Goal: Task Accomplishment & Management: Use online tool/utility

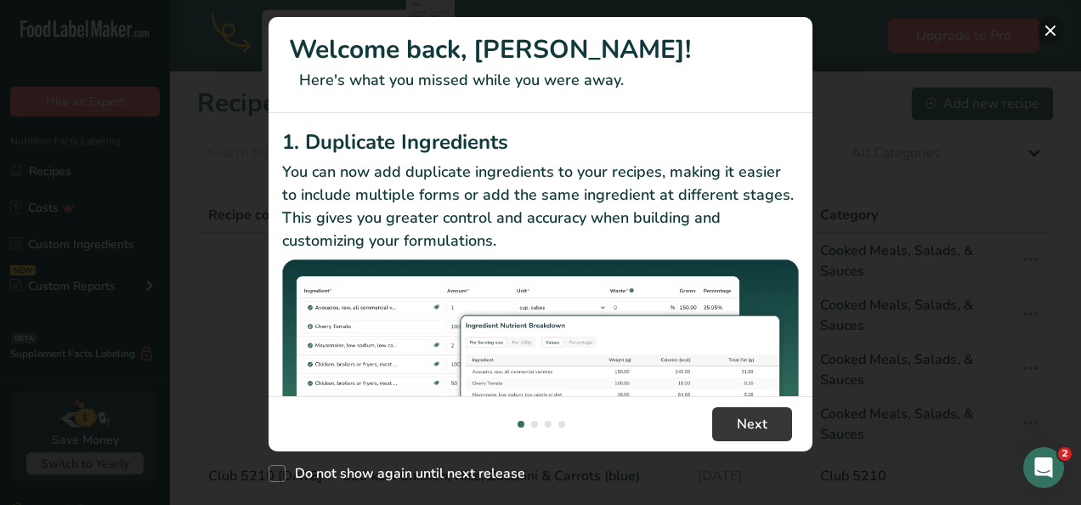
click at [1052, 30] on button "New Features" at bounding box center [1050, 30] width 27 height 27
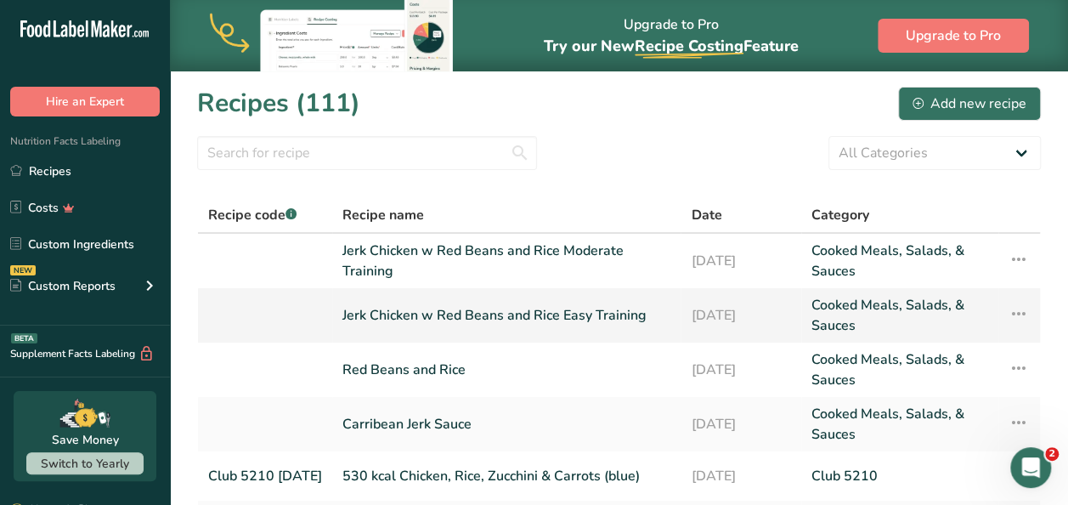
click at [557, 318] on link "Jerk Chicken w Red Beans and Rice Easy Training" at bounding box center [506, 315] width 328 height 41
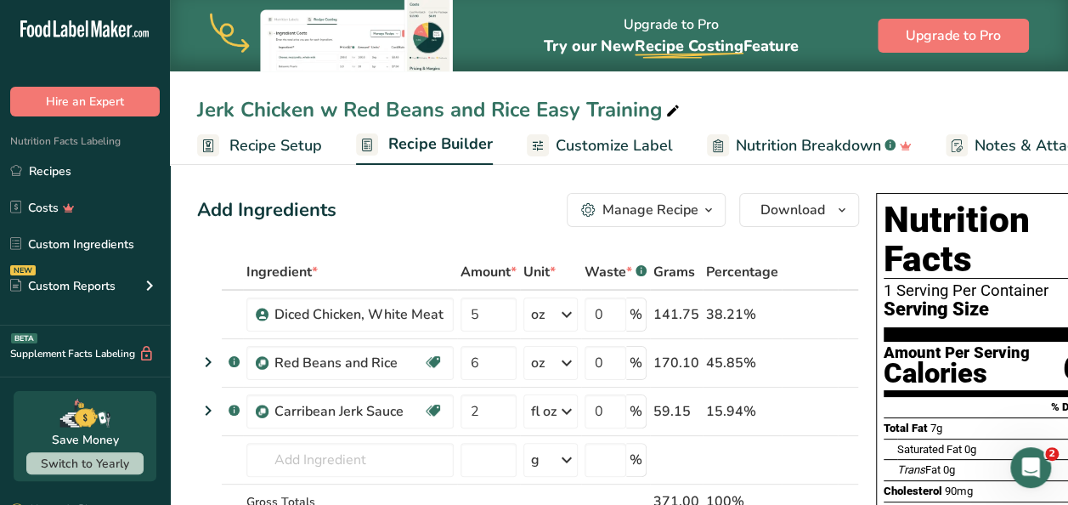
click at [667, 109] on icon at bounding box center [672, 111] width 15 height 24
type input "Jerk Chicken w Red Beans and Rice 12 oz"
click at [484, 369] on input "6" at bounding box center [489, 363] width 56 height 34
type input "5"
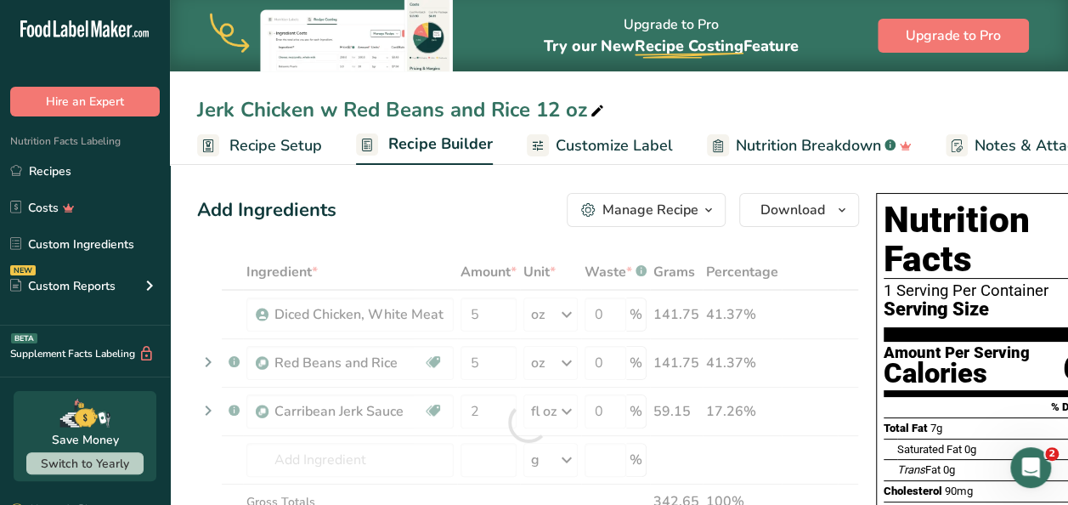
click at [449, 218] on div "Add Ingredients Manage Recipe Delete Recipe Duplicate Recipe Scale Recipe Save …" at bounding box center [528, 210] width 662 height 34
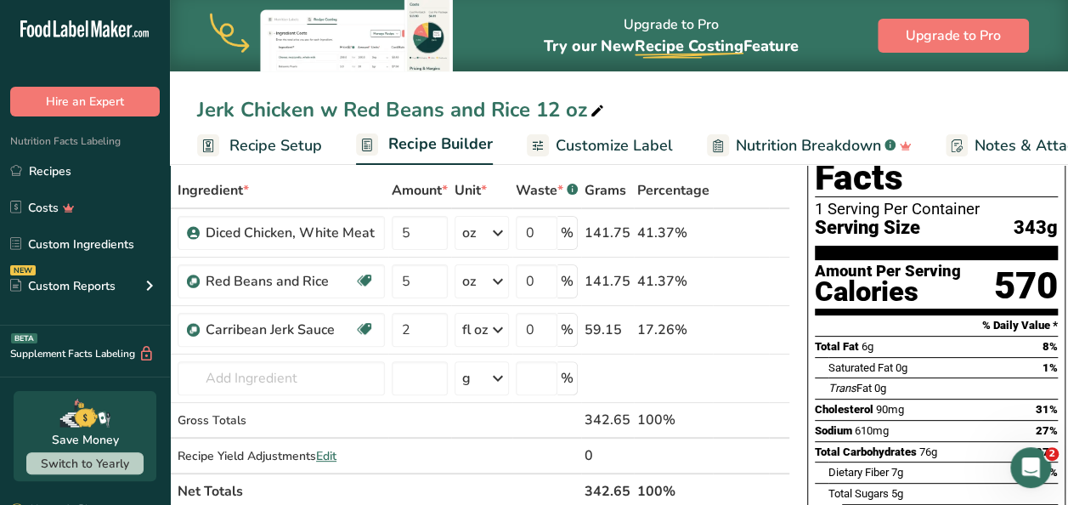
scroll to position [84, 0]
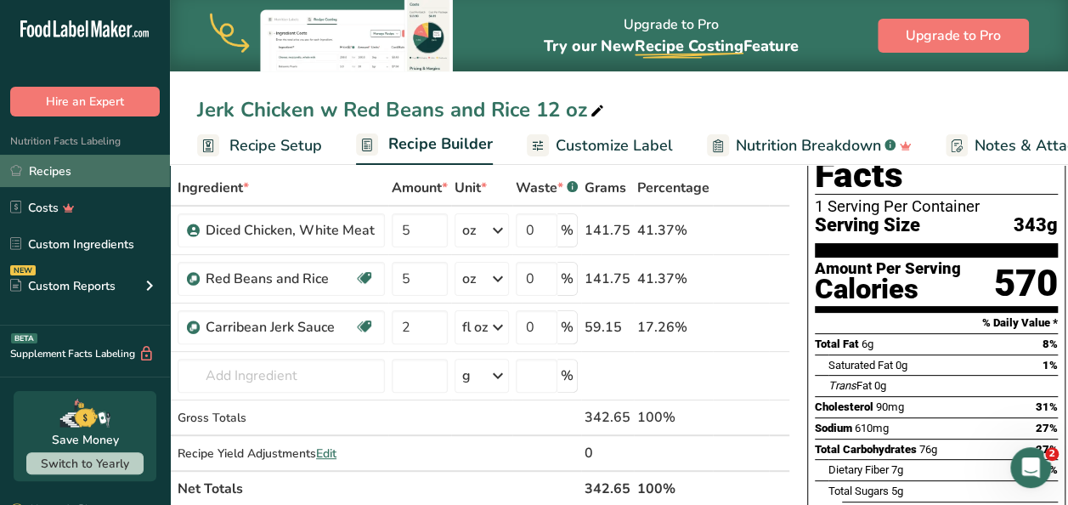
click at [92, 167] on link "Recipes" at bounding box center [85, 171] width 170 height 32
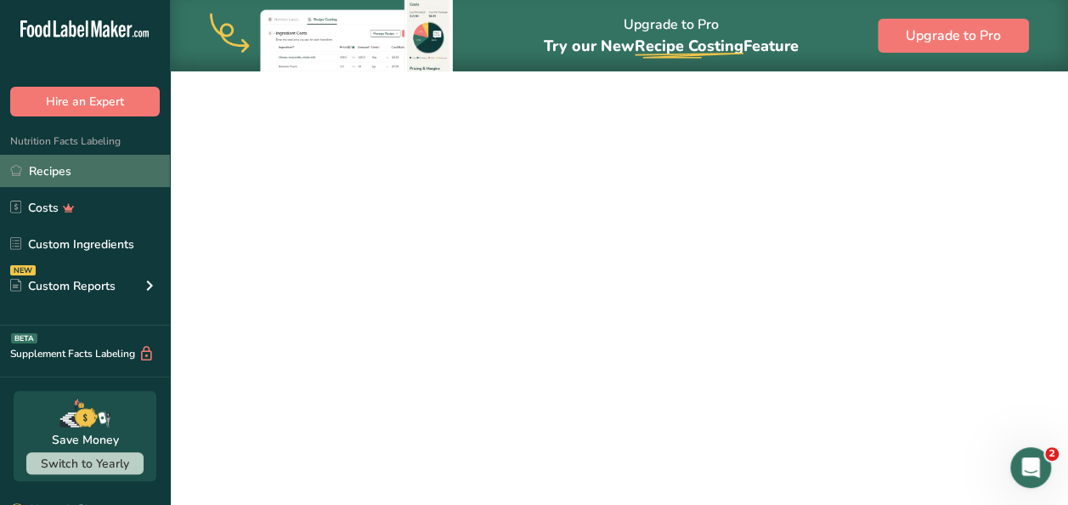
click at [92, 167] on link "Recipes" at bounding box center [85, 171] width 170 height 32
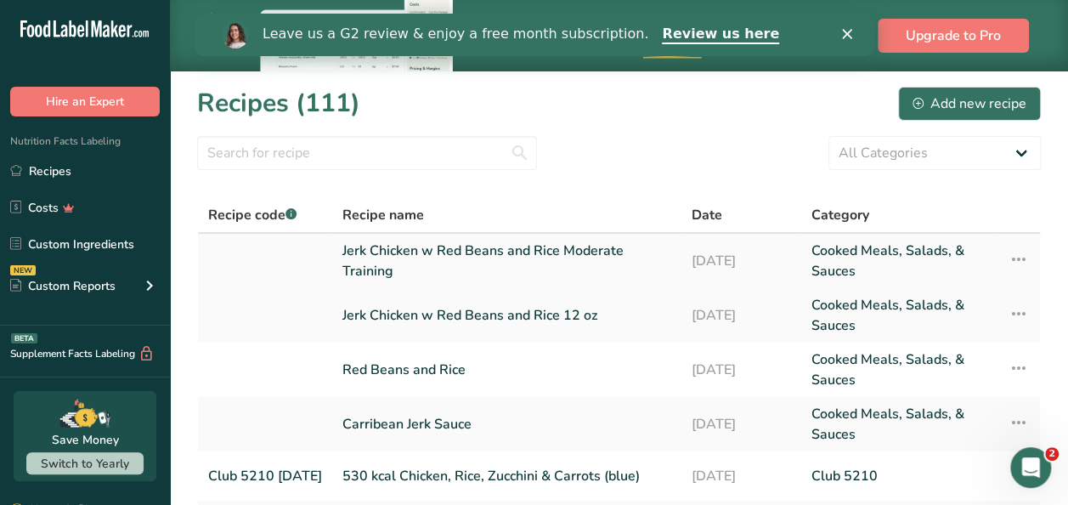
click at [489, 273] on link "Jerk Chicken w Red Beans and Rice Moderate Training" at bounding box center [506, 260] width 328 height 41
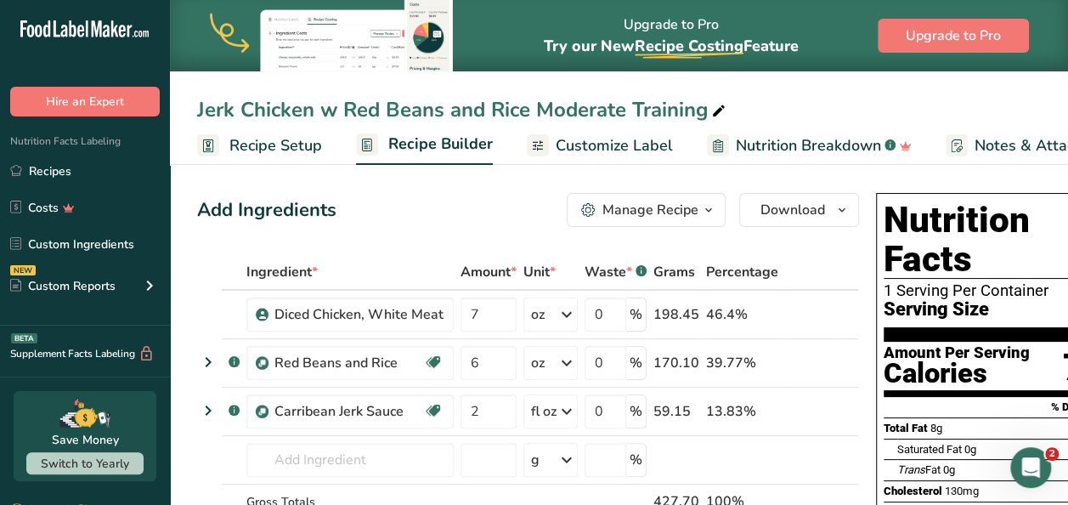
click at [714, 107] on icon at bounding box center [718, 111] width 15 height 24
click at [797, 103] on input "Jerk Chicken w Red Beans and Rice 14 oz" at bounding box center [619, 109] width 844 height 31
type input "Jerk Chicken w Red Beans and Rice 14 oz"
click at [565, 358] on icon at bounding box center [567, 363] width 20 height 31
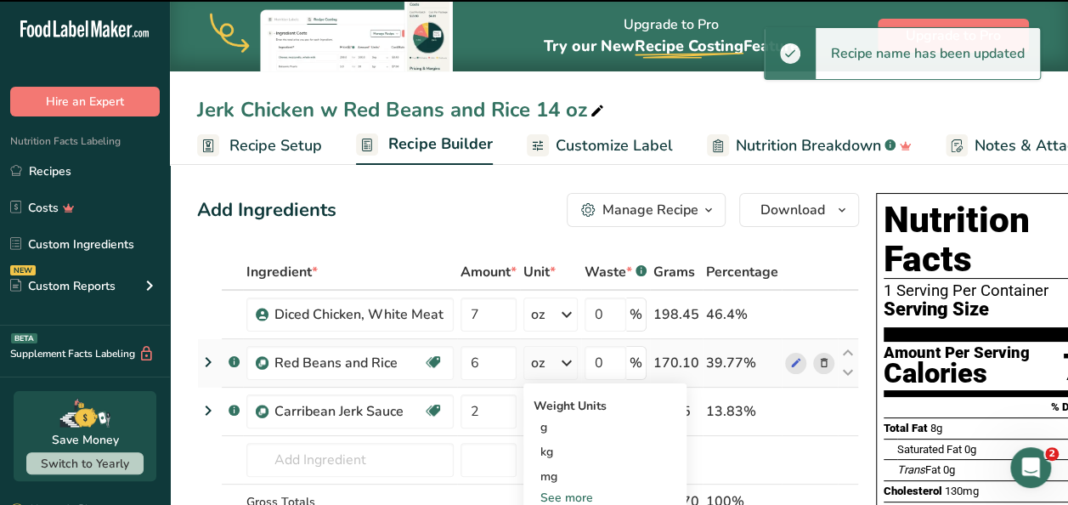
click at [565, 358] on icon at bounding box center [567, 363] width 20 height 31
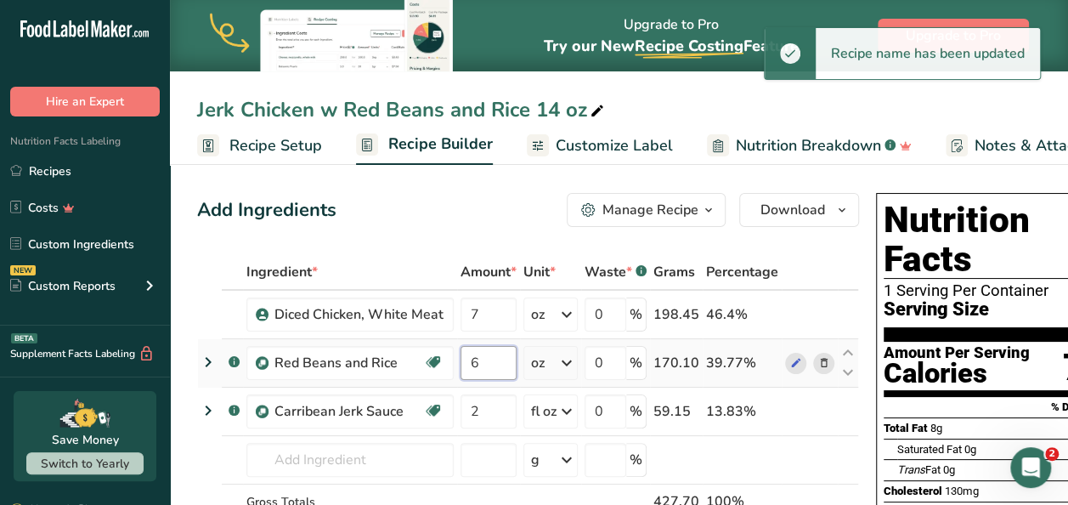
click at [484, 364] on input "6" at bounding box center [489, 363] width 56 height 34
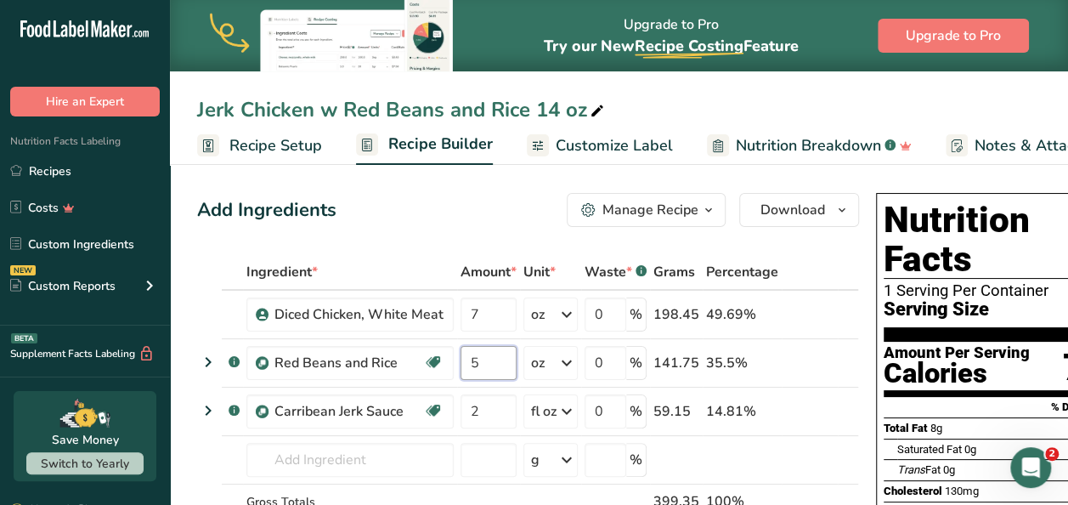
type input "5"
click at [465, 214] on div "Add Ingredients Manage Recipe Delete Recipe Duplicate Recipe Scale Recipe Save …" at bounding box center [528, 210] width 662 height 34
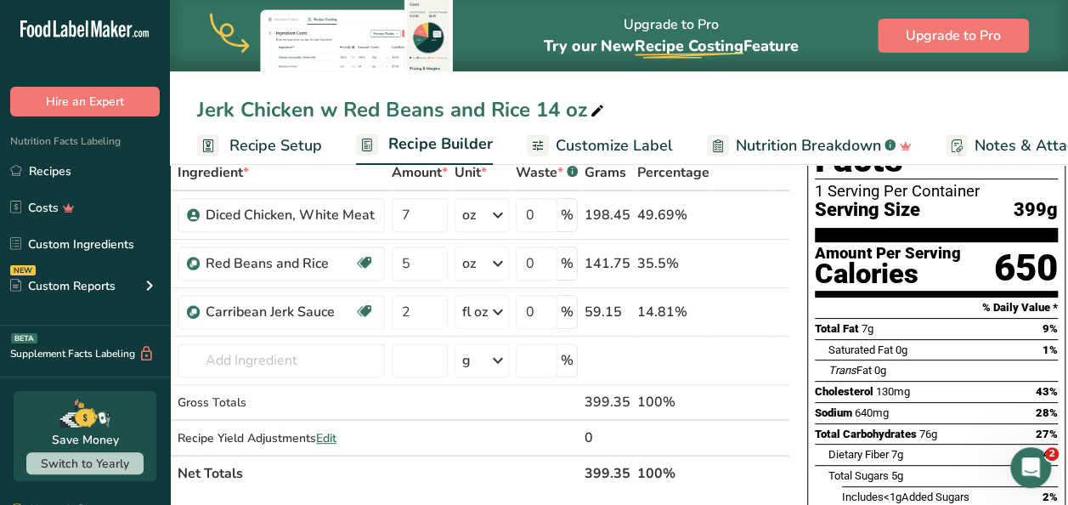
scroll to position [96, 0]
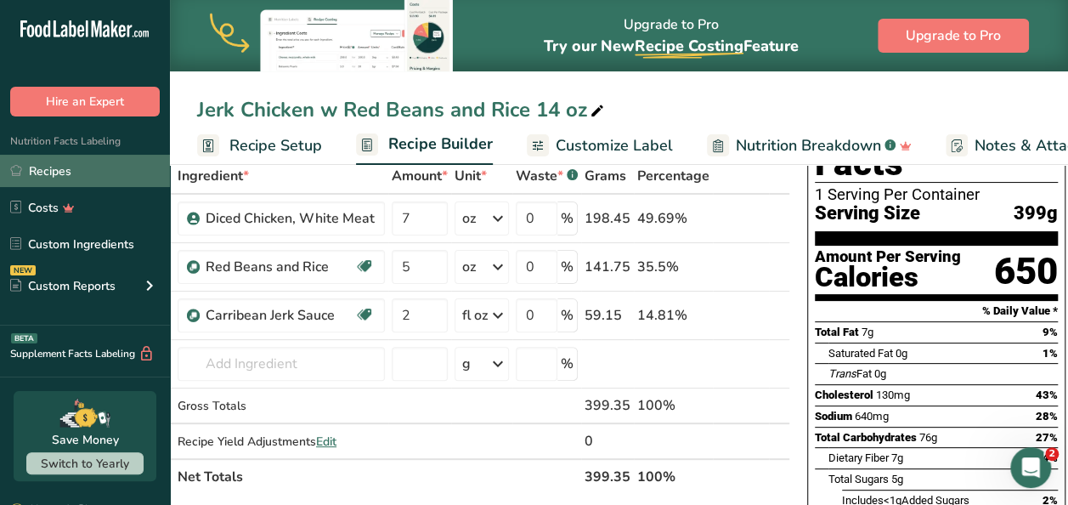
click at [93, 164] on link "Recipes" at bounding box center [85, 171] width 170 height 32
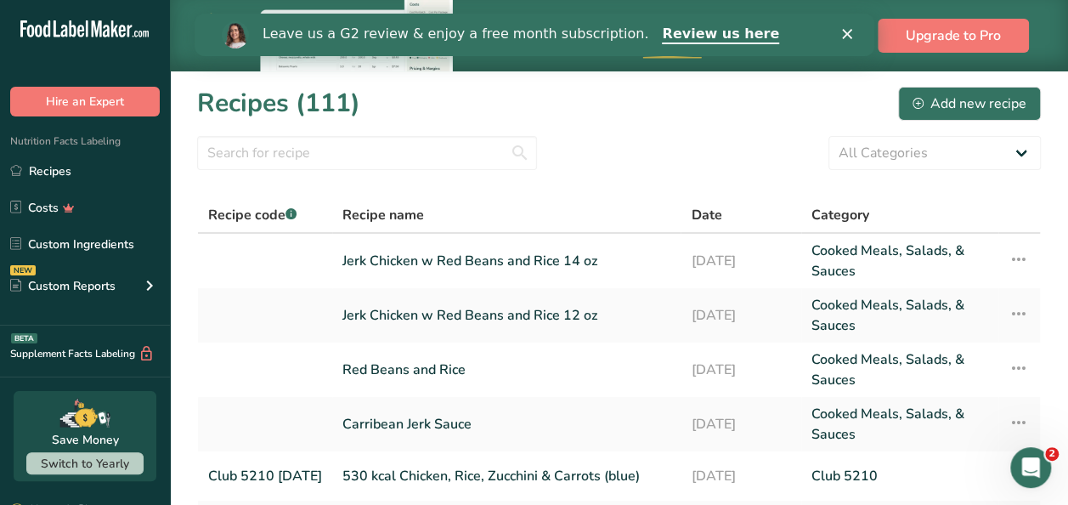
click at [546, 176] on section "Recipes (111) Add new recipe All Categories Baked Goods [GEOGRAPHIC_DATA] CHW M…" at bounding box center [619, 450] width 898 height 759
click at [982, 98] on div "Add new recipe" at bounding box center [970, 103] width 114 height 20
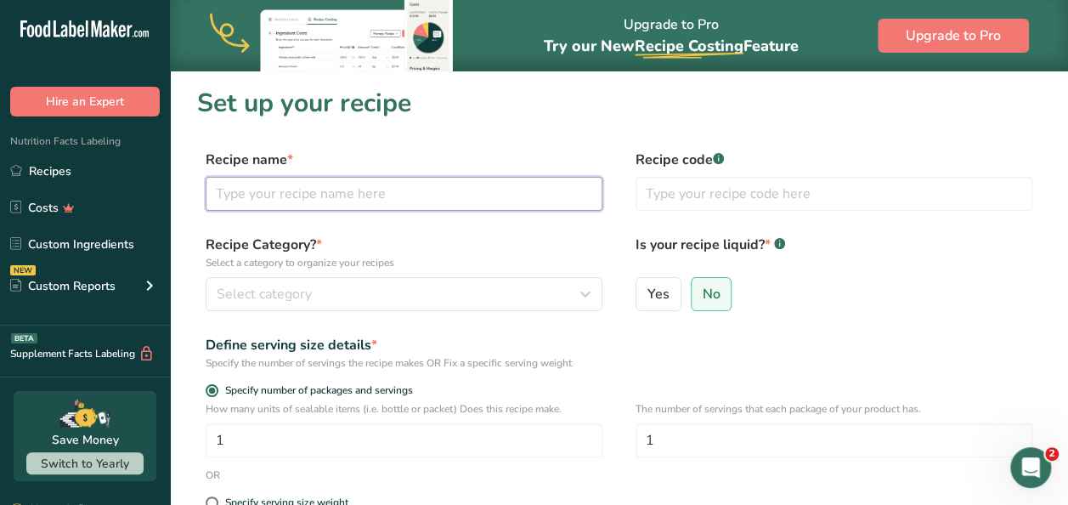
click at [388, 201] on input "text" at bounding box center [404, 194] width 397 height 34
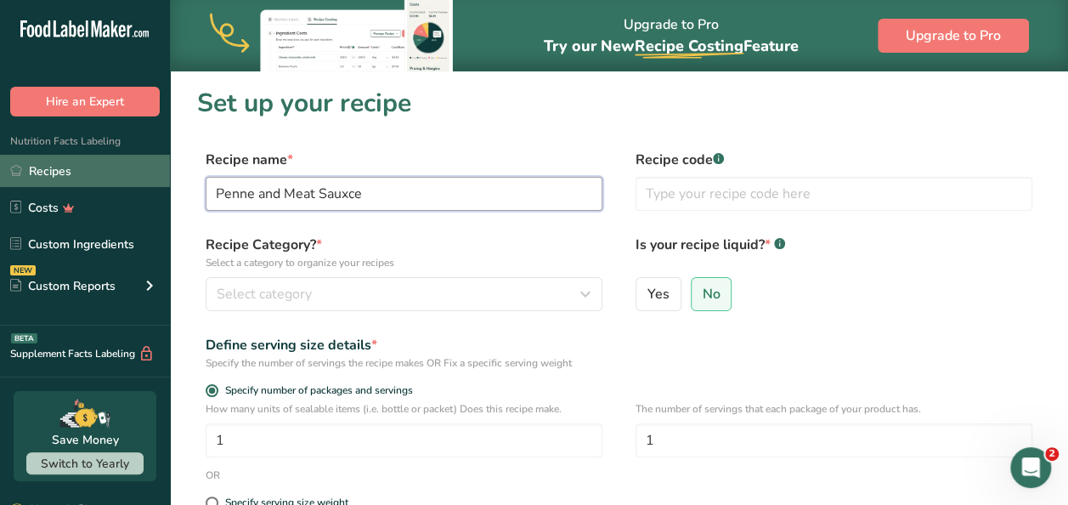
type input "Penne and Meat Sauxce"
click at [68, 172] on link "Recipes" at bounding box center [85, 171] width 170 height 32
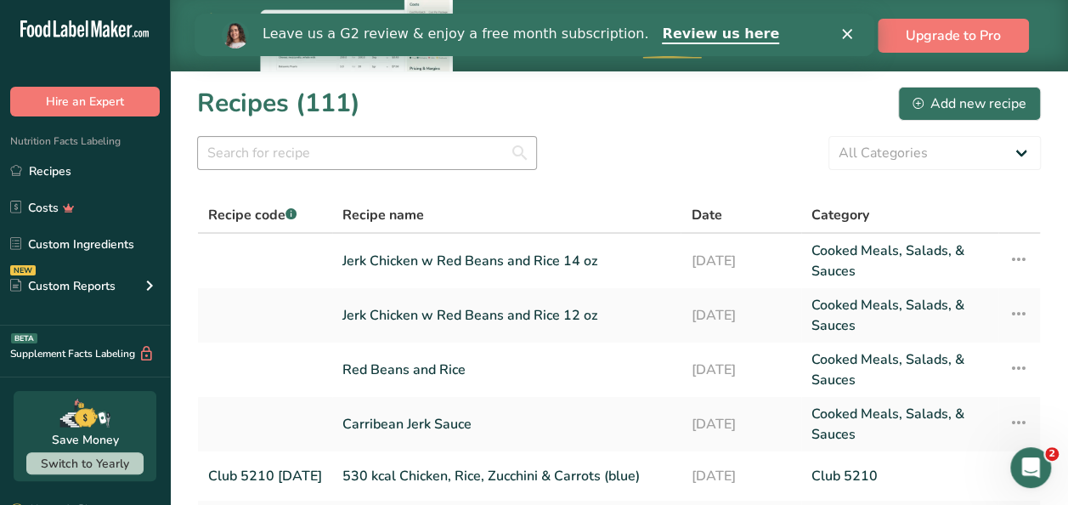
click at [382, 167] on section "Recipes (111) Add new recipe All Categories Baked Goods [GEOGRAPHIC_DATA] CHW M…" at bounding box center [619, 450] width 898 height 759
click at [382, 167] on input "text" at bounding box center [367, 153] width 340 height 34
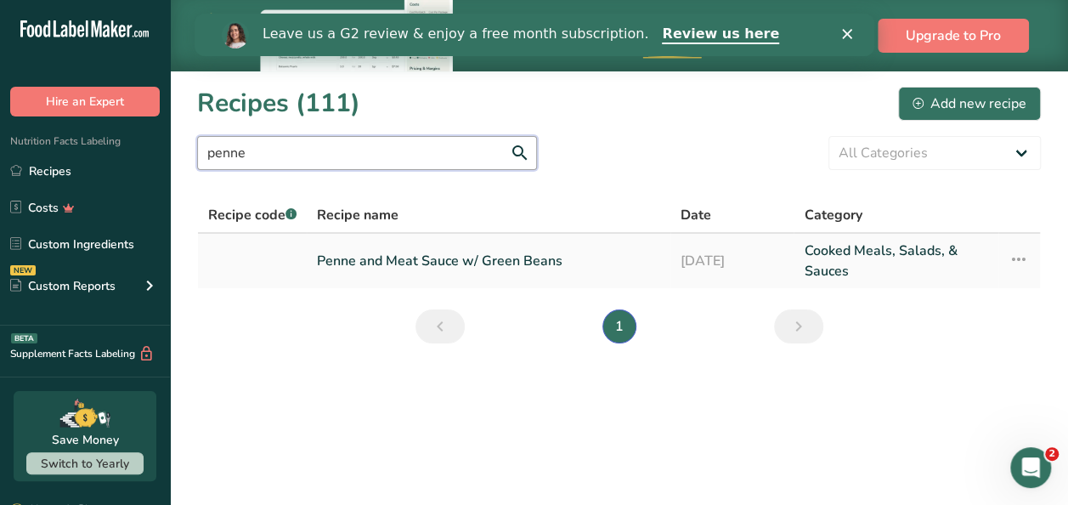
type input "penne"
click at [491, 257] on link "Penne and Meat Sauce w/ Green Beans" at bounding box center [488, 260] width 343 height 41
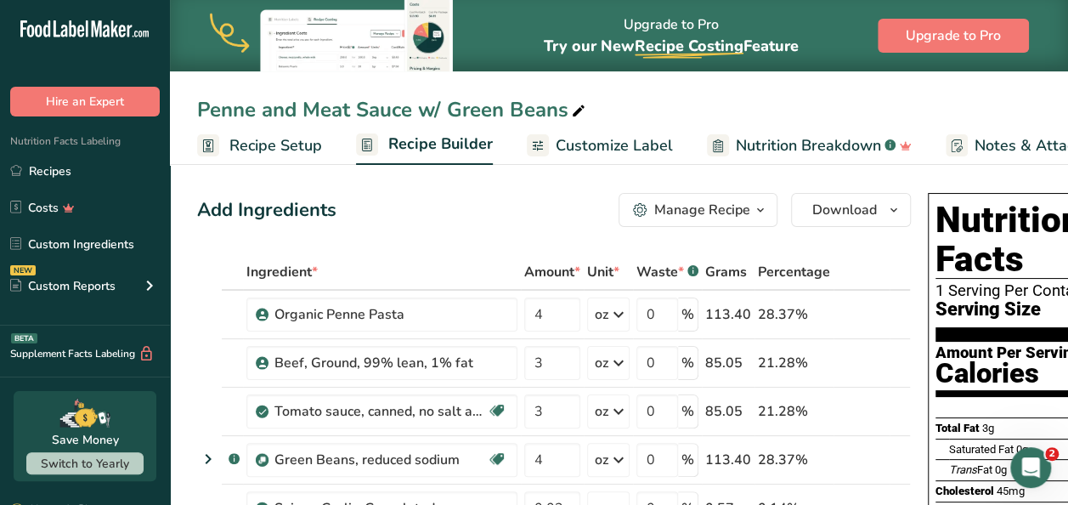
click at [447, 198] on div "Add Ingredients Manage Recipe Delete Recipe Duplicate Recipe Scale Recipe Save …" at bounding box center [554, 210] width 714 height 34
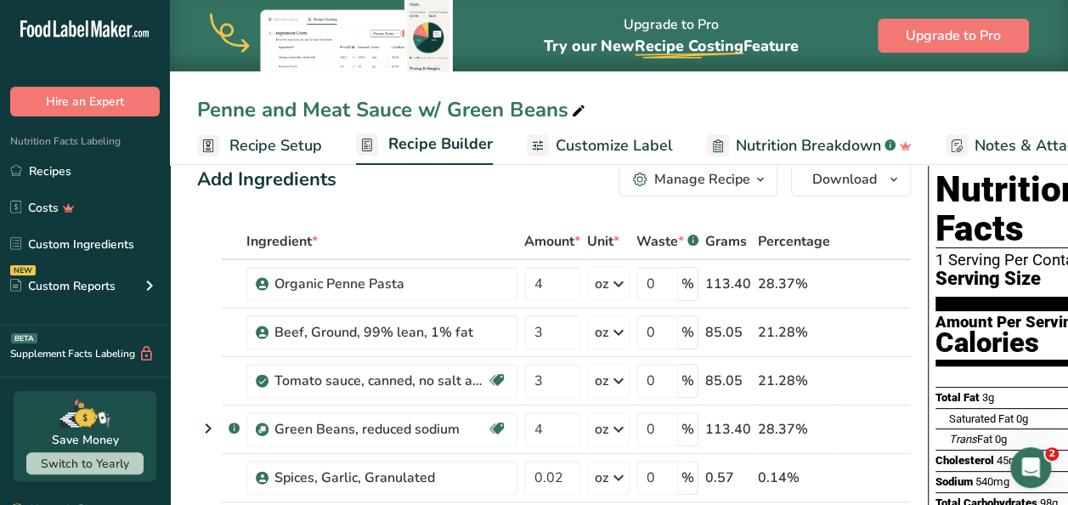
scroll to position [34, 0]
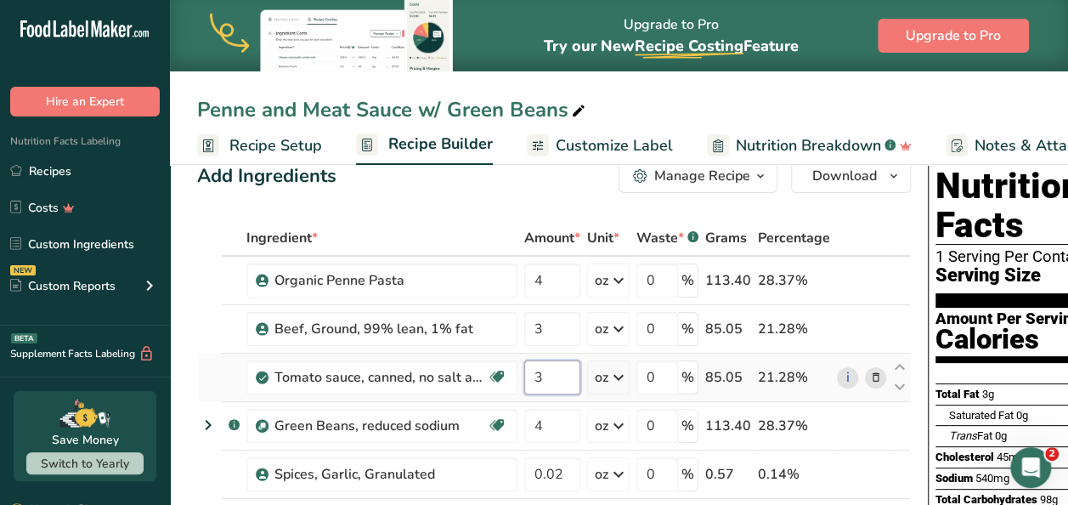
click at [563, 372] on input "3" at bounding box center [552, 377] width 56 height 34
type input "4"
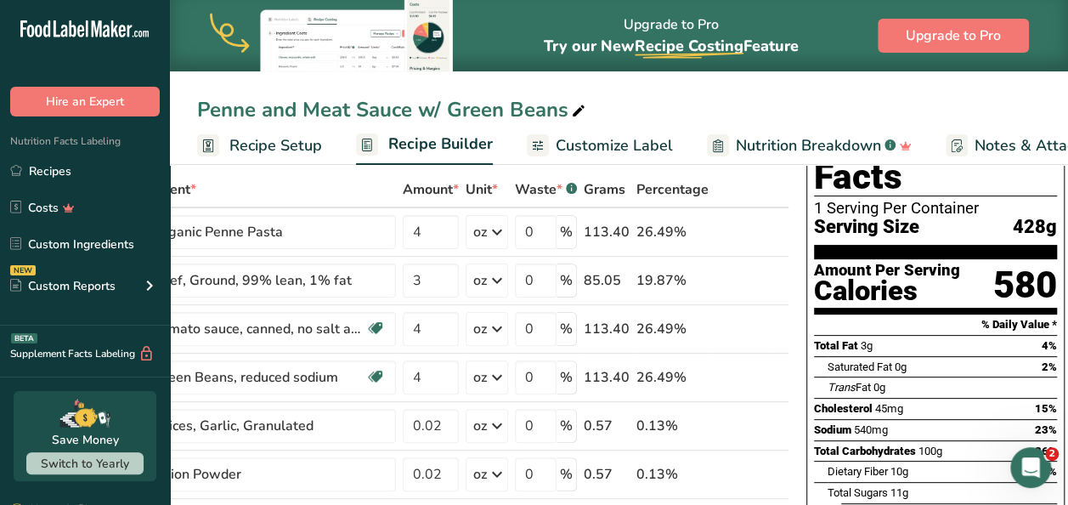
scroll to position [116, 0]
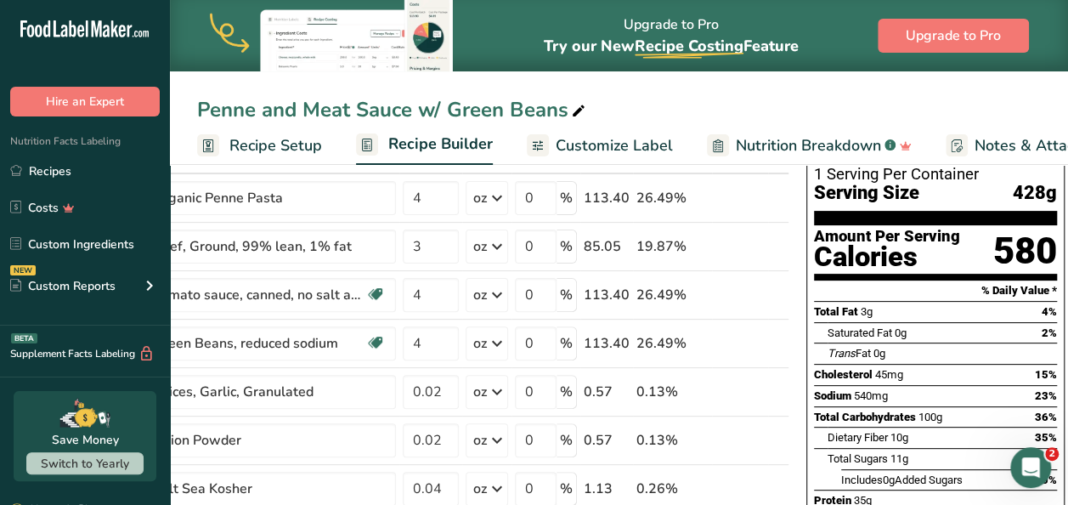
click at [820, 99] on div "Penne and Meat Sauce w/ Green Beans" at bounding box center [619, 109] width 898 height 31
click at [574, 114] on icon at bounding box center [578, 111] width 15 height 24
click at [773, 102] on input "Penne and Meat Sauce w/ Green Beans WVU 12 oz" at bounding box center [619, 109] width 844 height 31
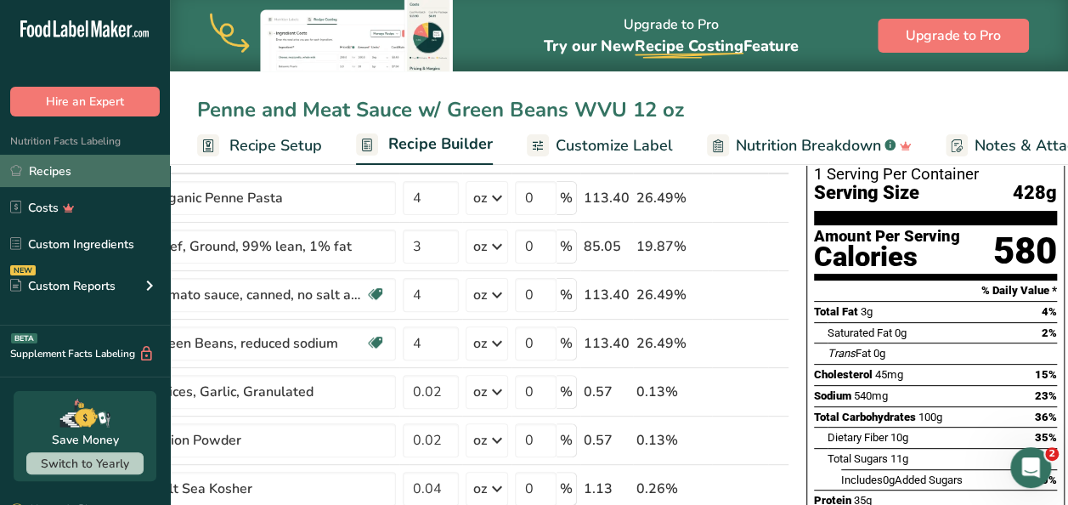
type input "Penne and Meat Sauce w/ Green Beans WVU 12 oz"
click at [53, 171] on link "Recipes" at bounding box center [85, 171] width 170 height 32
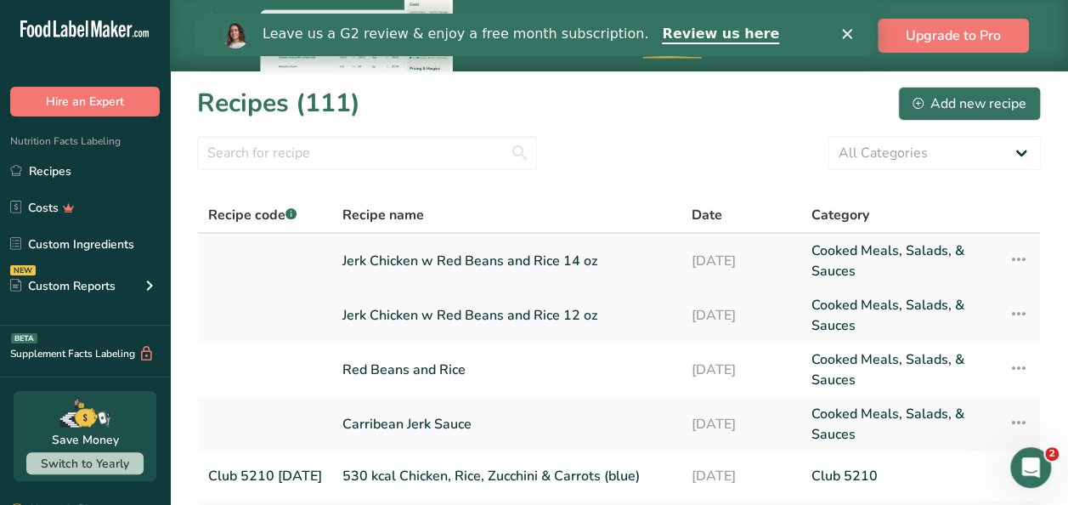
click at [467, 263] on link "Jerk Chicken w Red Beans and Rice 14 oz" at bounding box center [506, 260] width 328 height 41
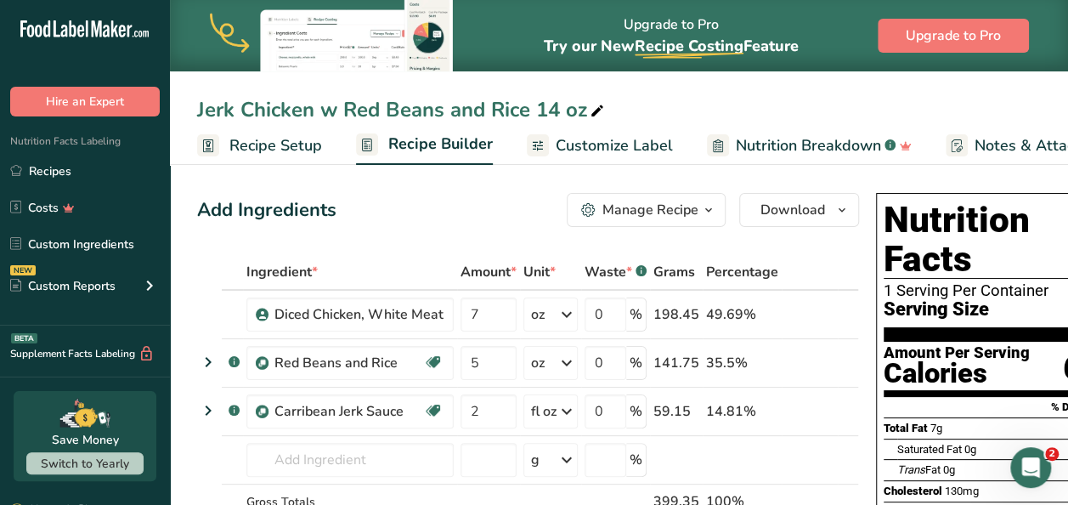
click at [602, 111] on icon at bounding box center [597, 111] width 15 height 24
click at [201, 112] on input "Jerk Chicken w Red Beans and Rice 14 oz" at bounding box center [619, 109] width 844 height 31
type input "WVU Jerk Chicken w Red Beans and Rice 14 oz"
click at [761, 93] on div "WVU Jerk Chicken w Red Beans and Rice 14 oz Recipe Setup Recipe Builder Customi…" at bounding box center [619, 82] width 898 height 165
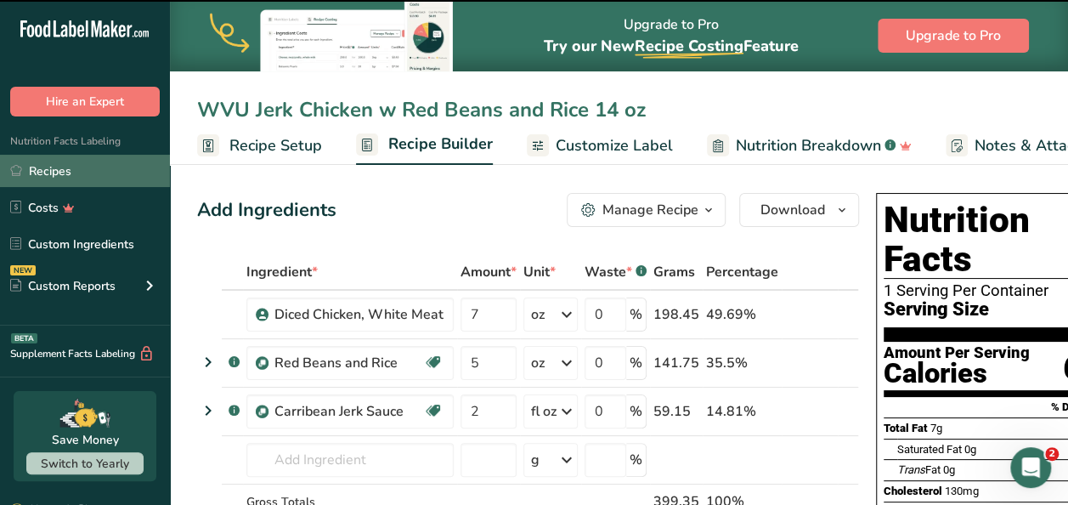
click at [104, 173] on link "Recipes" at bounding box center [85, 171] width 170 height 32
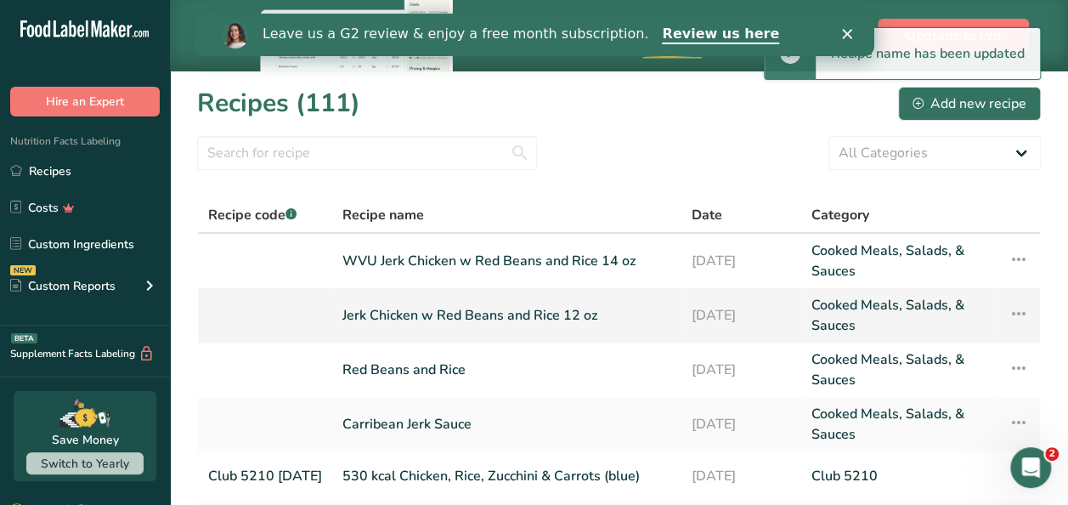
click at [496, 314] on link "Jerk Chicken w Red Beans and Rice 12 oz" at bounding box center [506, 315] width 328 height 41
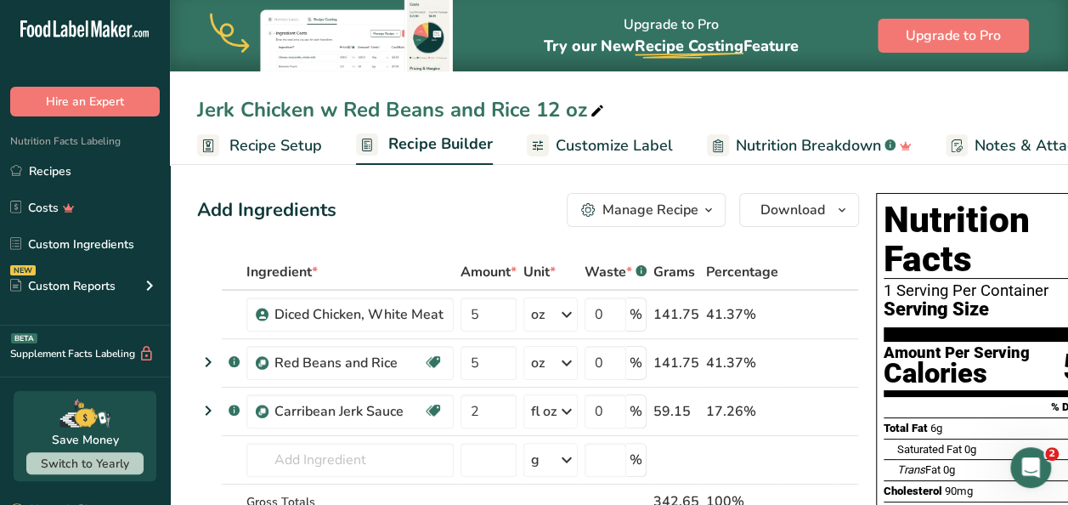
click at [199, 111] on div "Jerk Chicken w Red Beans and Rice 12 oz" at bounding box center [402, 109] width 410 height 31
click at [199, 111] on input "Jerk Chicken w Red Beans and Rice 12 oz" at bounding box center [619, 109] width 844 height 31
type input "WVU Jerk Chicken w Red Beans and Rice 12 oz"
click at [754, 86] on div "WVU Jerk Chicken w Red Beans and Rice 12 oz Recipe Setup Recipe Builder Customi…" at bounding box center [619, 82] width 898 height 165
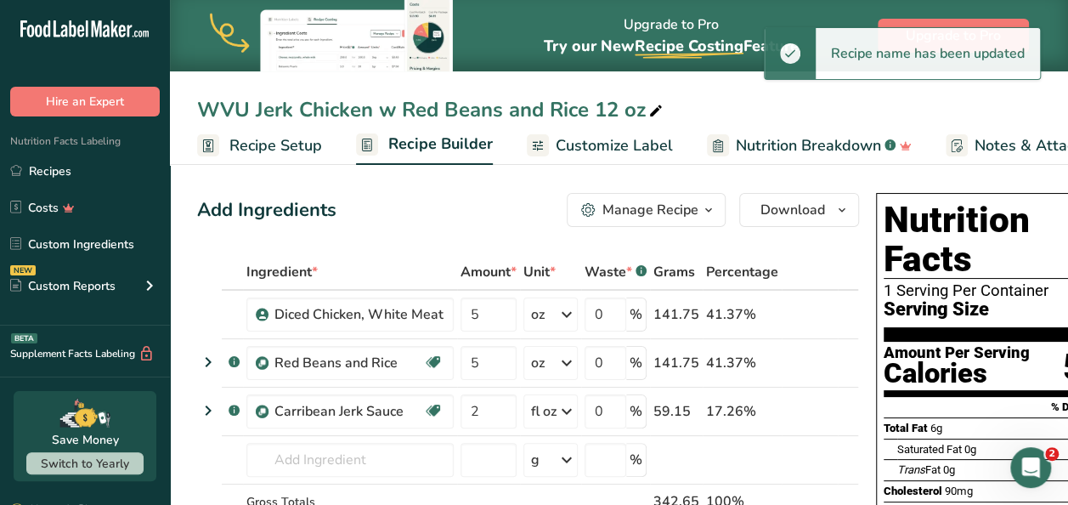
click at [927, 121] on div "WVU Jerk Chicken w Red Beans and Rice 12 oz" at bounding box center [619, 109] width 898 height 31
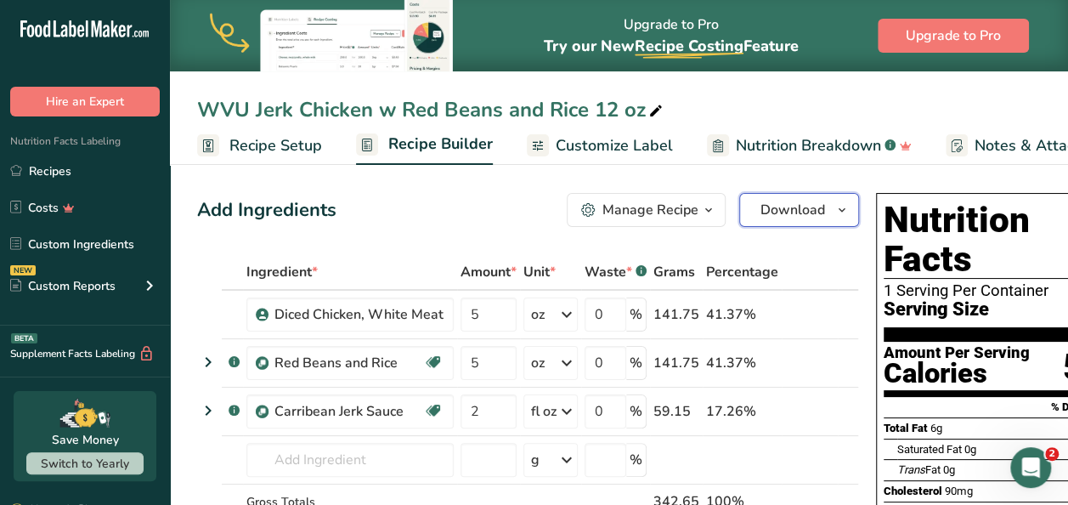
click at [836, 211] on icon "button" at bounding box center [842, 210] width 14 height 21
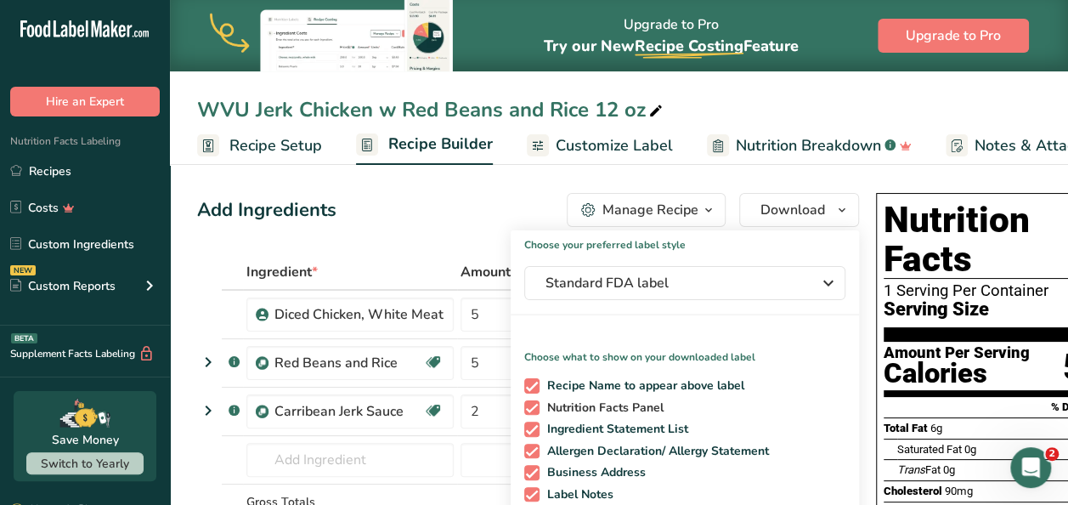
click at [806, 408] on label "Nutrition Facts Panel" at bounding box center [681, 407] width 315 height 15
click at [535, 408] on input "Nutrition Facts Panel" at bounding box center [529, 407] width 11 height 11
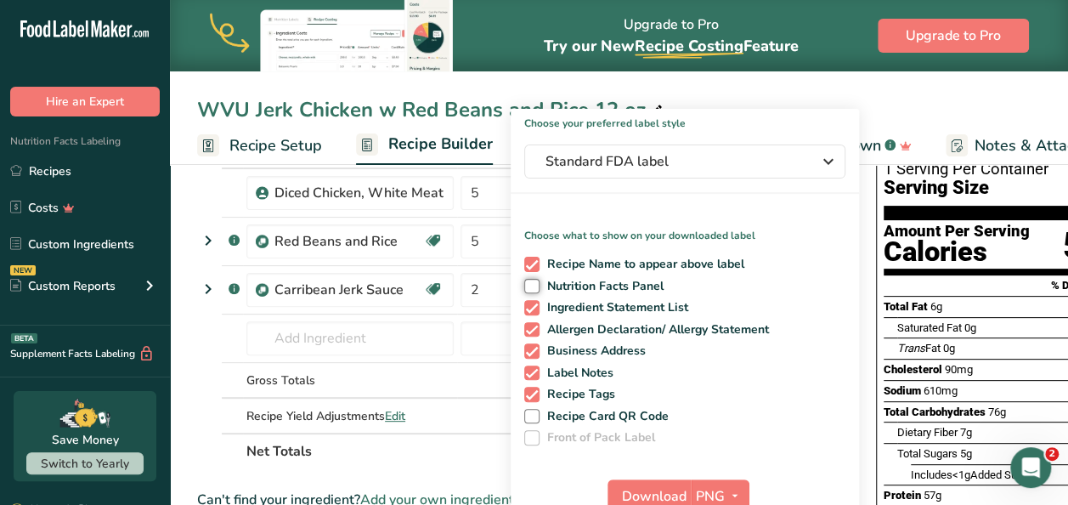
scroll to position [153, 0]
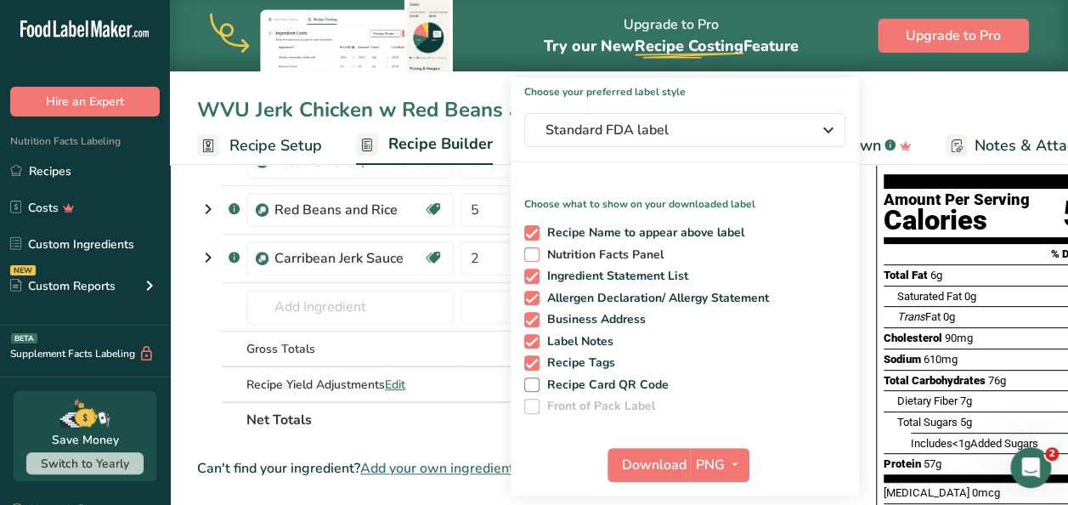
click at [531, 255] on span at bounding box center [531, 254] width 15 height 15
click at [531, 255] on input "Nutrition Facts Panel" at bounding box center [529, 254] width 11 height 11
checkbox input "true"
click at [534, 320] on span at bounding box center [531, 319] width 15 height 15
click at [534, 320] on input "Business Address" at bounding box center [529, 319] width 11 height 11
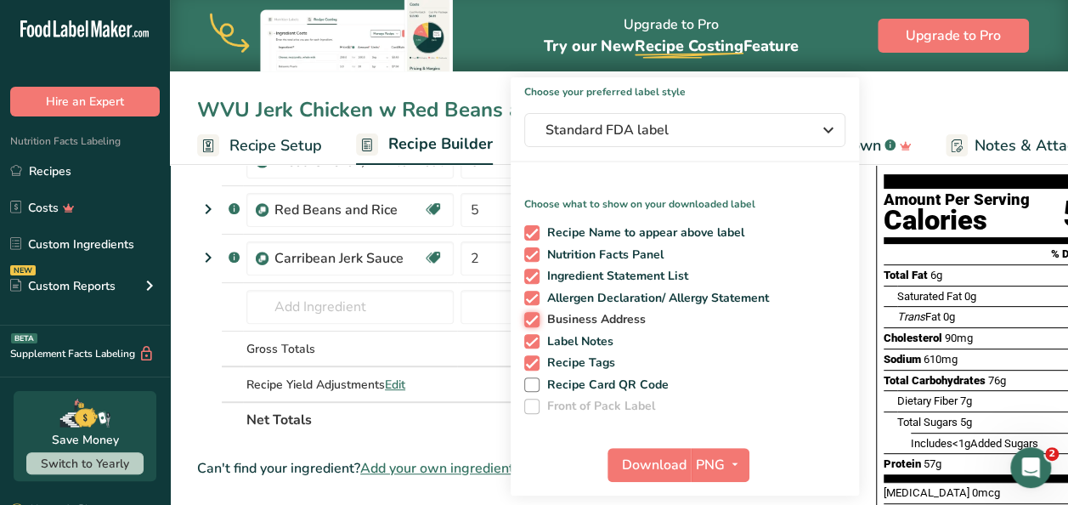
checkbox input "false"
click at [525, 340] on span at bounding box center [531, 341] width 15 height 15
click at [525, 340] on input "Label Notes" at bounding box center [529, 341] width 11 height 11
checkbox input "false"
click at [524, 366] on span at bounding box center [531, 362] width 15 height 15
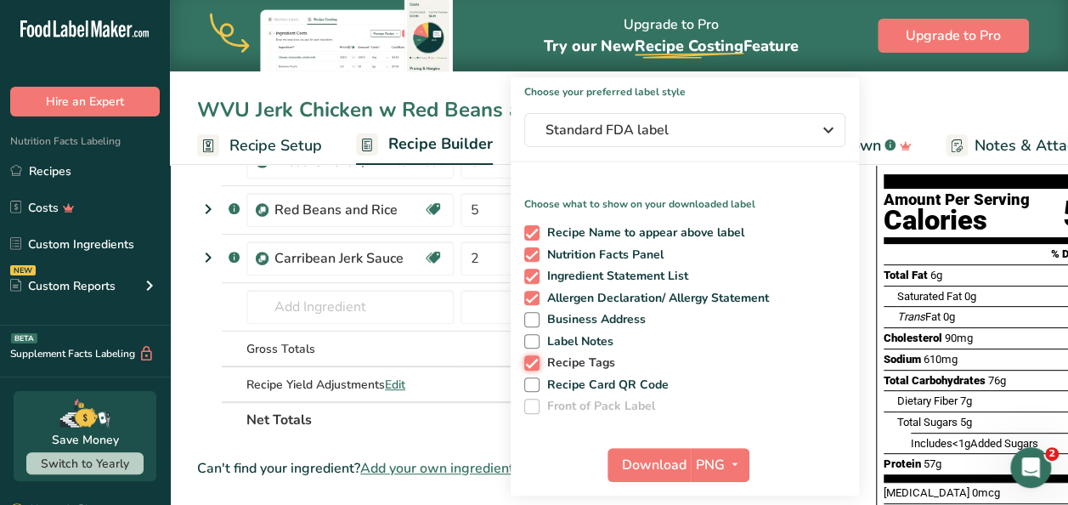
click at [524, 366] on input "Recipe Tags" at bounding box center [529, 362] width 11 height 11
checkbox input "false"
click at [657, 466] on span "Download" at bounding box center [654, 465] width 65 height 20
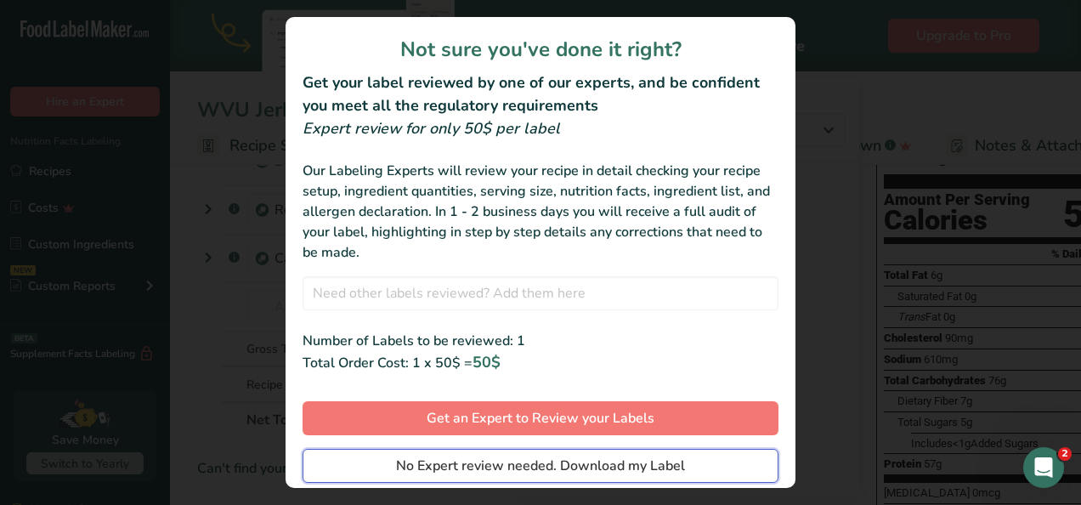
click at [648, 467] on span "No Expert review needed. Download my Label" at bounding box center [540, 465] width 289 height 20
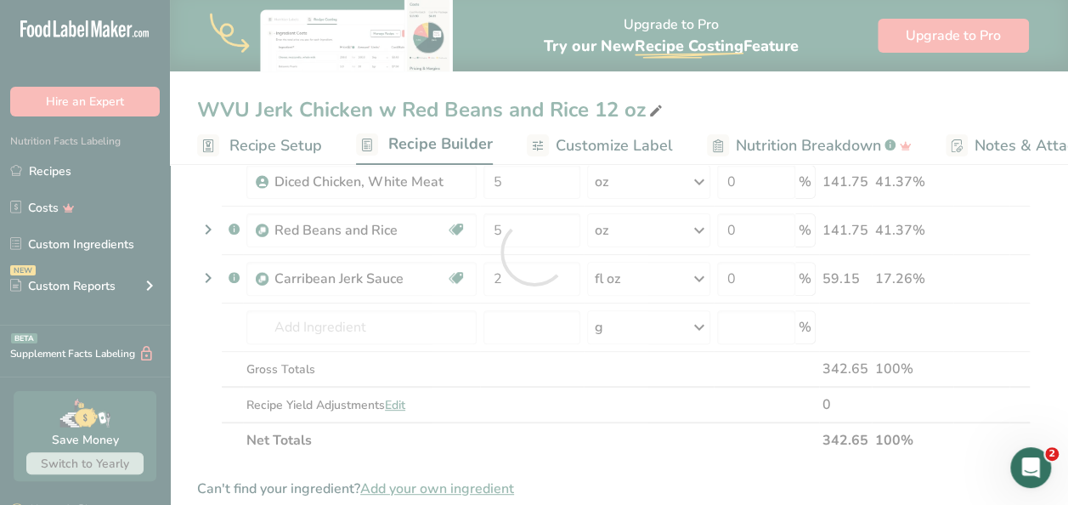
scroll to position [0, 0]
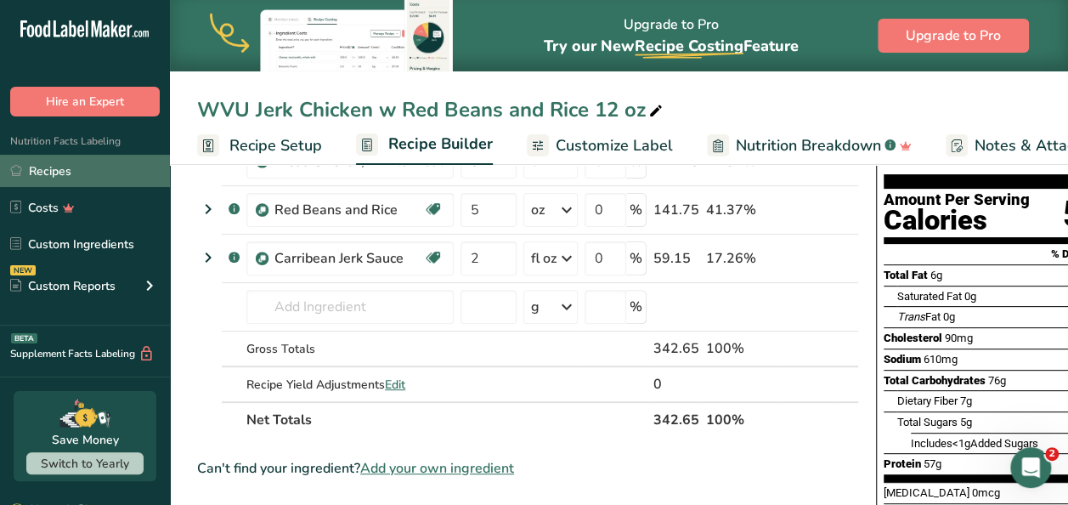
click at [82, 160] on link "Recipes" at bounding box center [85, 171] width 170 height 32
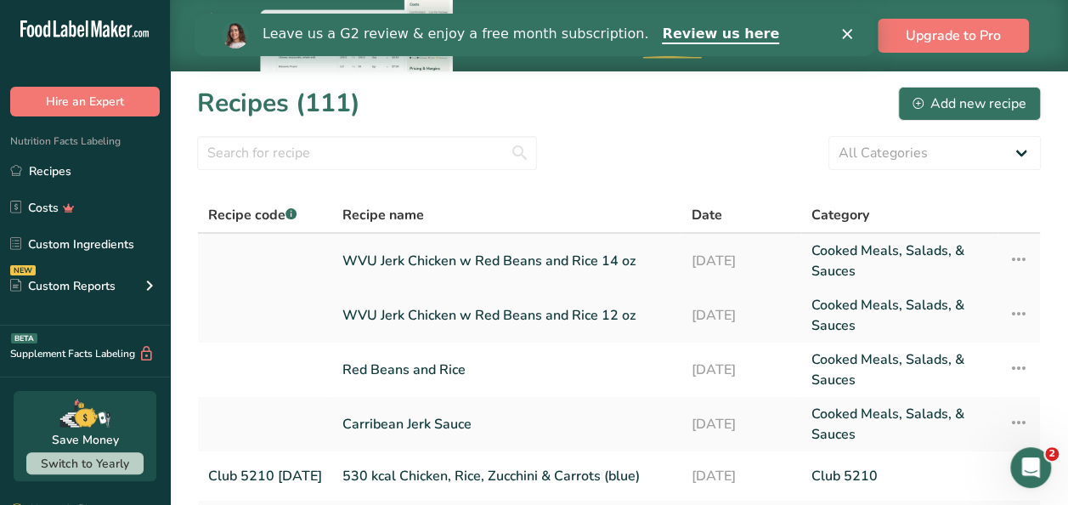
click at [540, 272] on link "WVU Jerk Chicken w Red Beans and Rice 14 oz" at bounding box center [506, 260] width 328 height 41
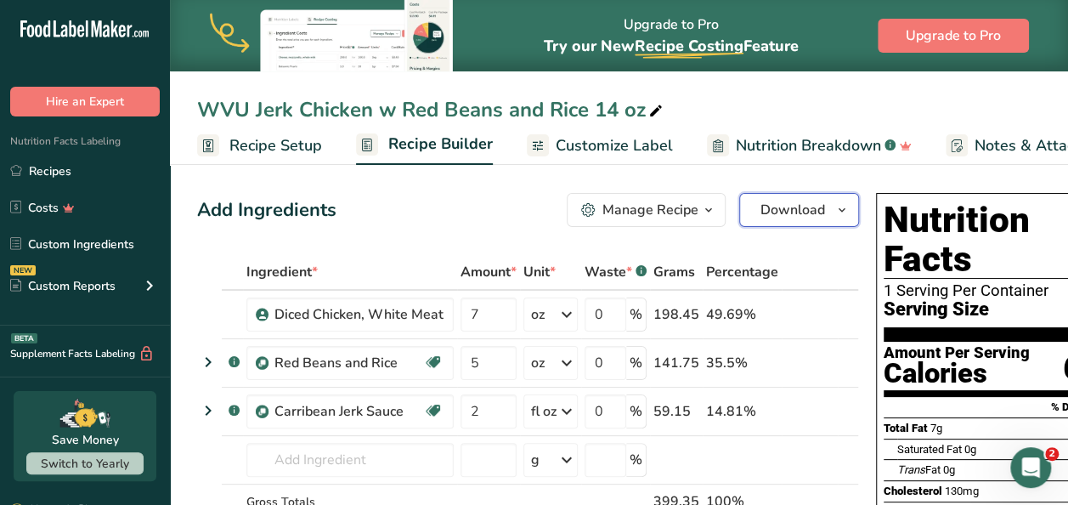
click at [832, 211] on span "button" at bounding box center [842, 210] width 20 height 20
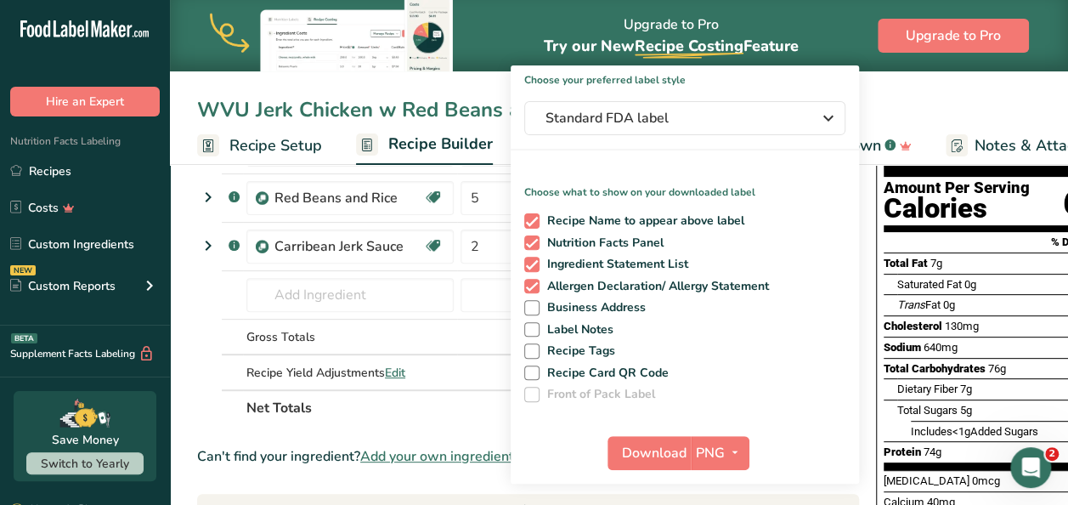
scroll to position [179, 0]
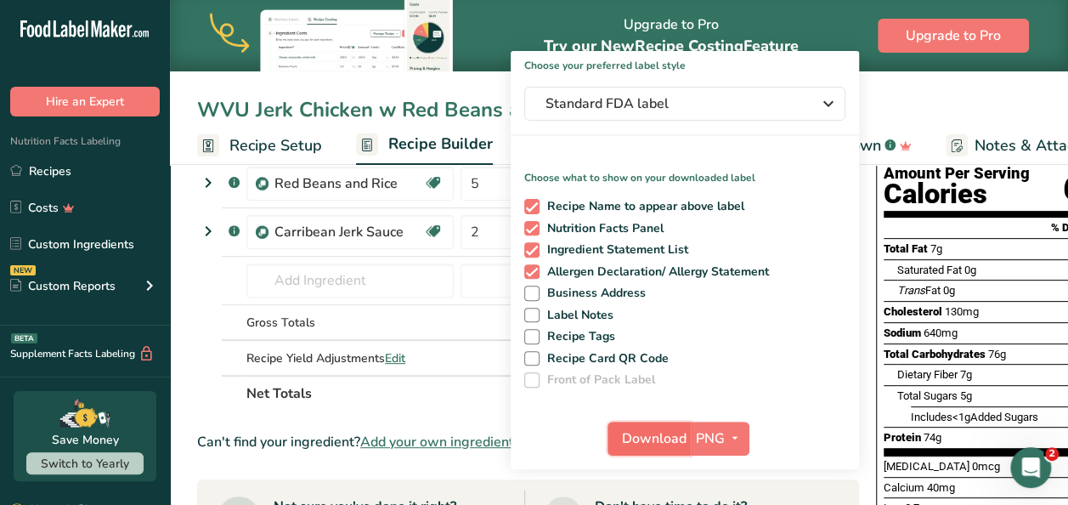
click at [656, 438] on span "Download" at bounding box center [654, 438] width 65 height 20
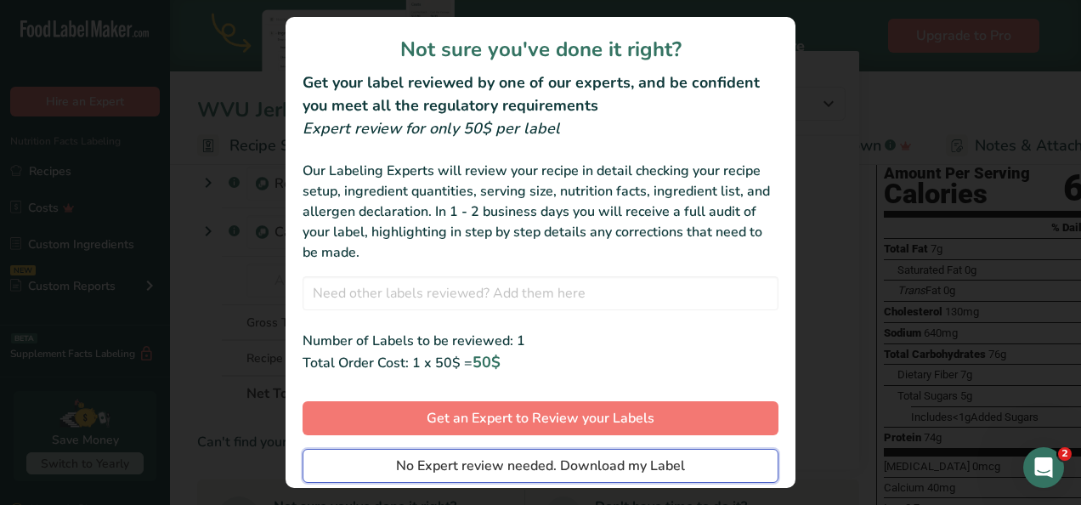
click at [631, 470] on span "No Expert review needed. Download my Label" at bounding box center [540, 465] width 289 height 20
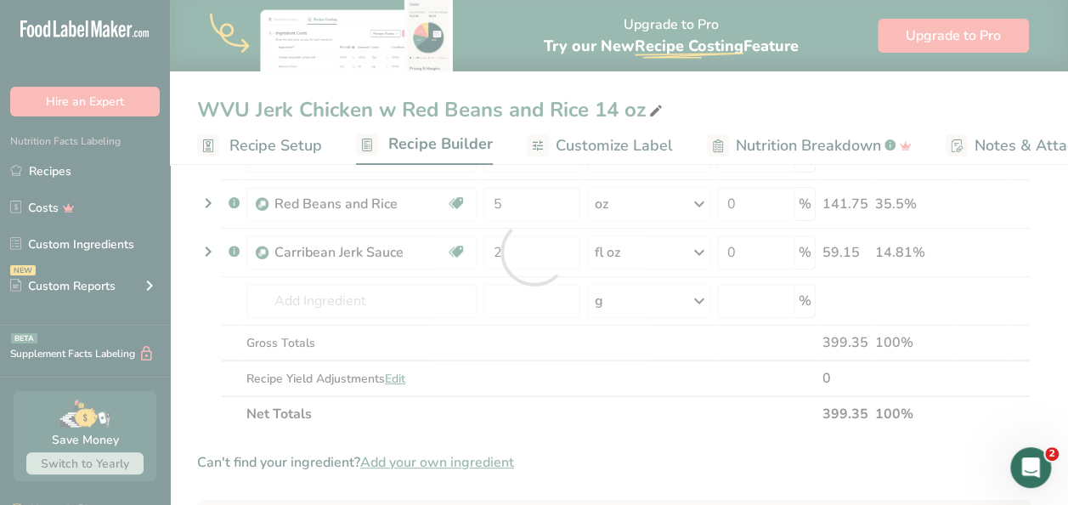
scroll to position [0, 0]
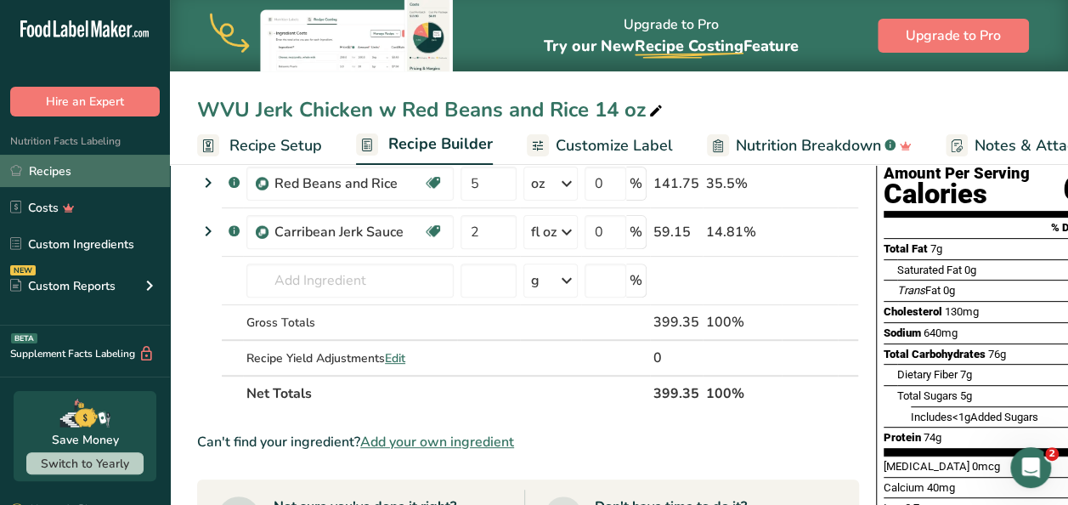
click at [116, 164] on link "Recipes" at bounding box center [85, 171] width 170 height 32
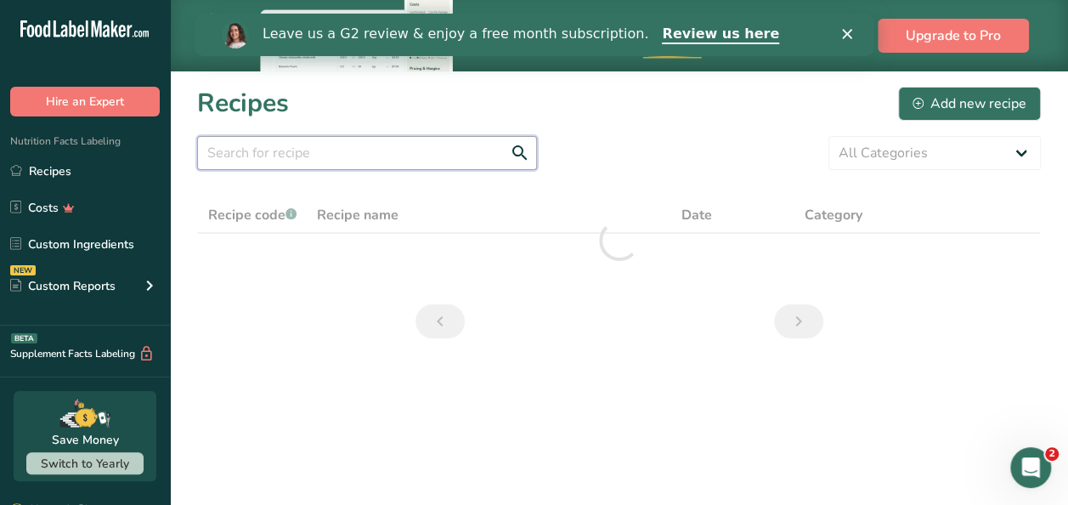
click at [306, 162] on input "text" at bounding box center [367, 153] width 340 height 34
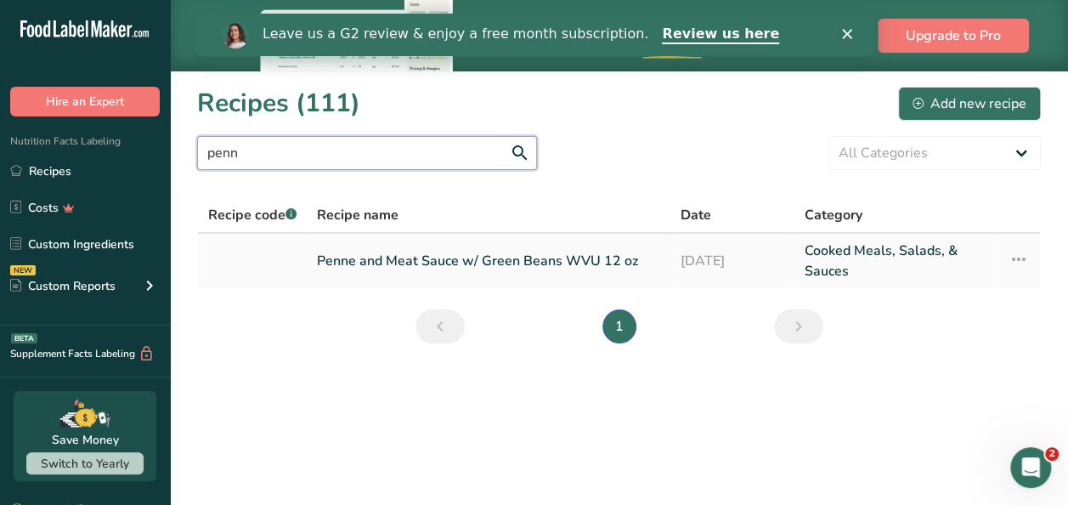
type input "penn"
click at [457, 262] on link "Penne and Meat Sauce w/ Green Beans WVU 12 oz" at bounding box center [488, 260] width 343 height 41
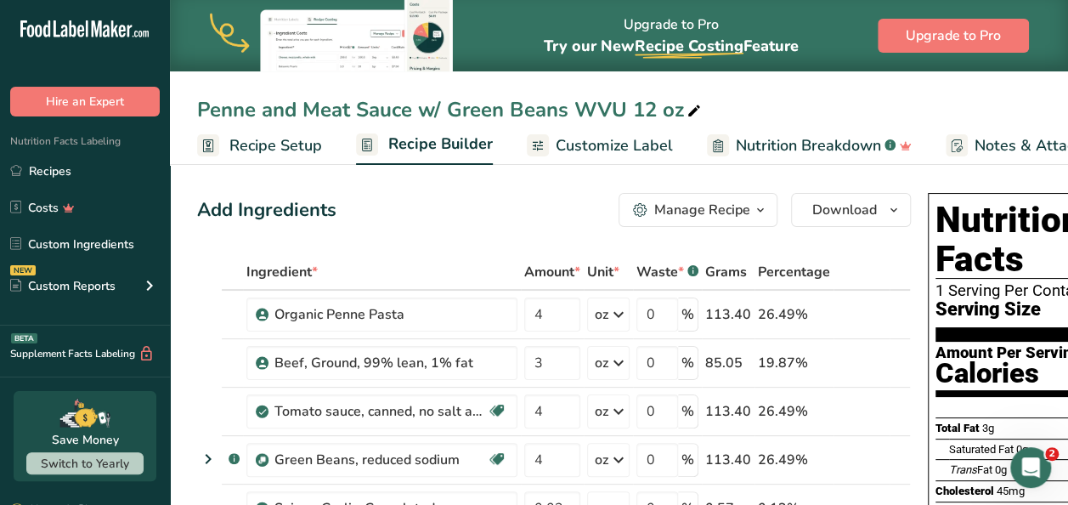
click at [692, 112] on icon at bounding box center [694, 111] width 15 height 24
click at [621, 105] on input "Penne and Meat Sauce w/ Green Beans WVU 12 oz" at bounding box center [619, 109] width 844 height 31
click at [200, 112] on input "Penne and Meat Sauce w/ Green Beans 12 oz" at bounding box center [619, 109] width 844 height 31
type input "WVU Penne and Meat Sauce w/ Green Beans 12 oz"
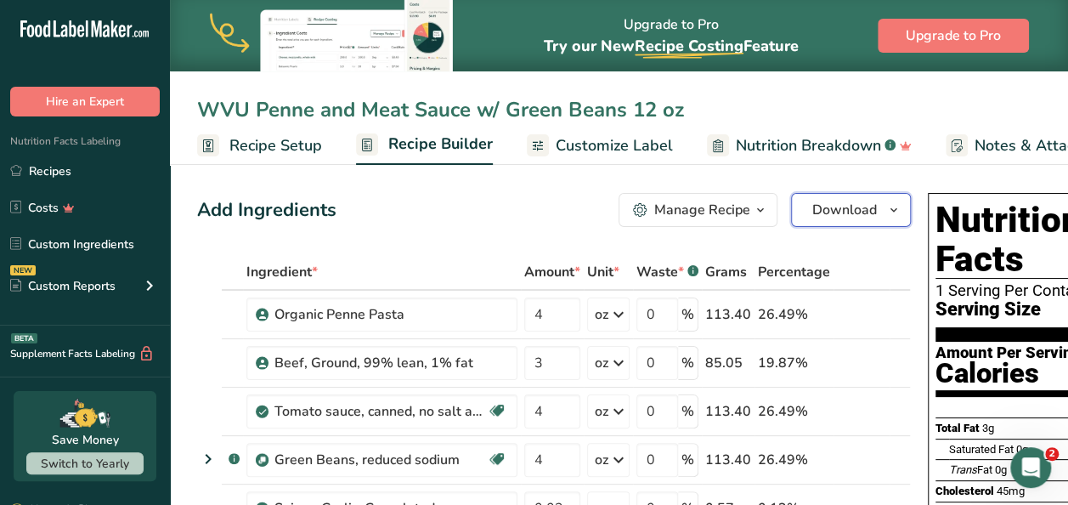
click at [878, 216] on button "Download" at bounding box center [851, 210] width 120 height 34
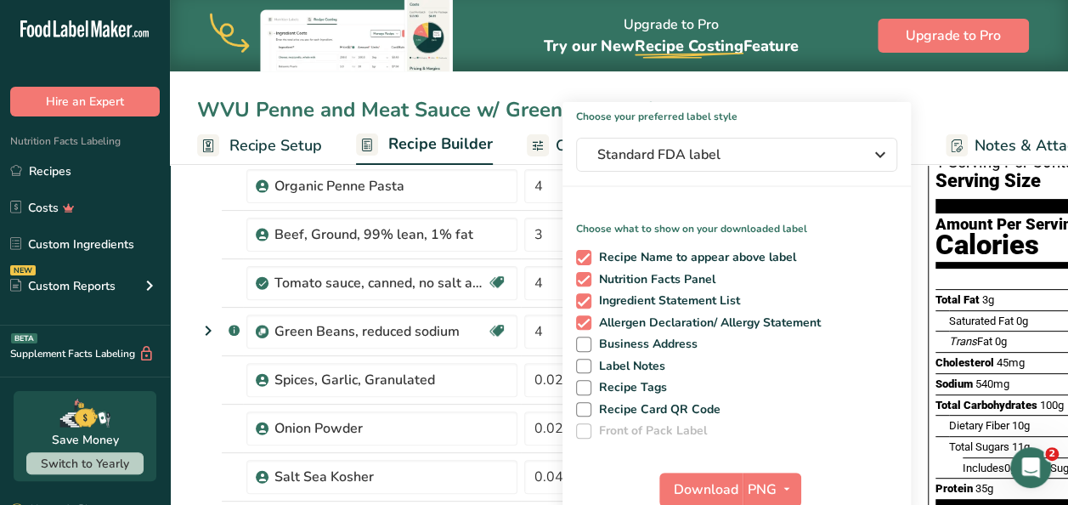
scroll to position [134, 0]
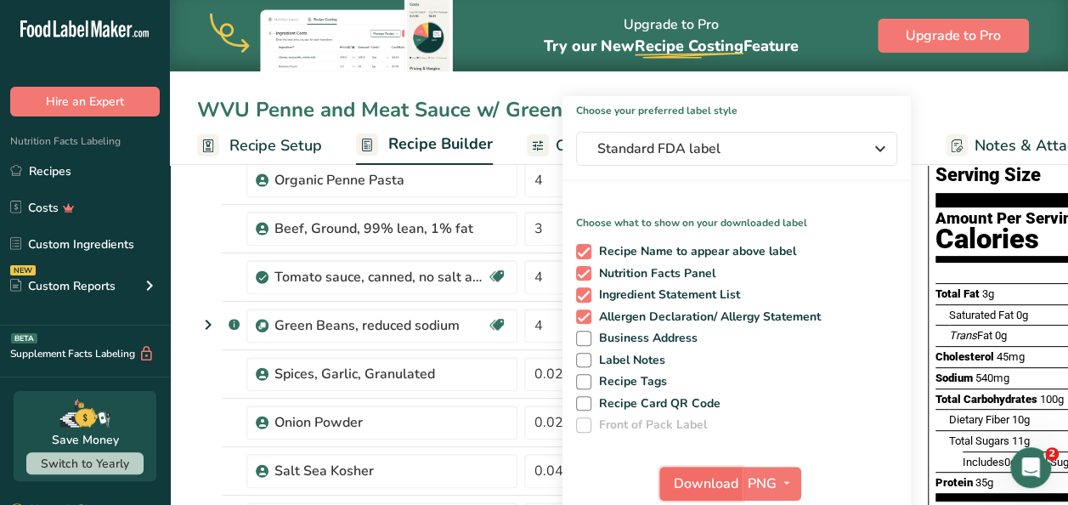
click at [702, 479] on span "Download" at bounding box center [706, 483] width 65 height 20
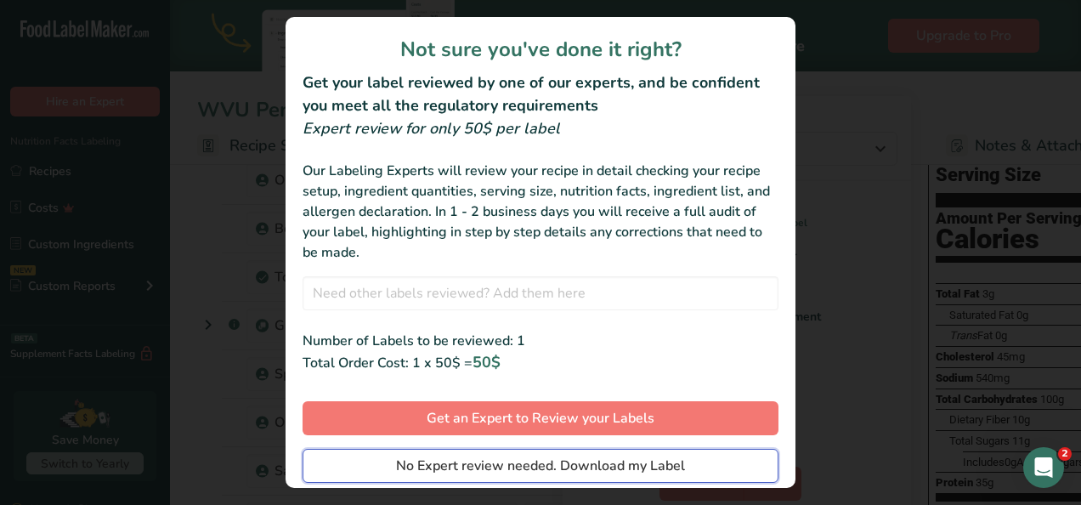
click at [689, 461] on button "No Expert review needed. Download my Label" at bounding box center [541, 466] width 476 height 34
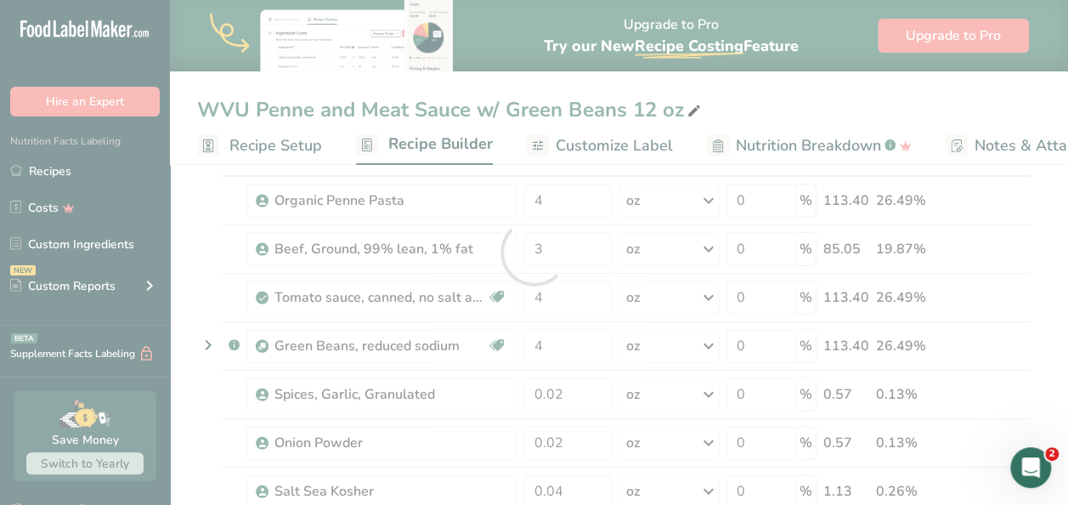
scroll to position [0, 0]
